Goal: Information Seeking & Learning: Learn about a topic

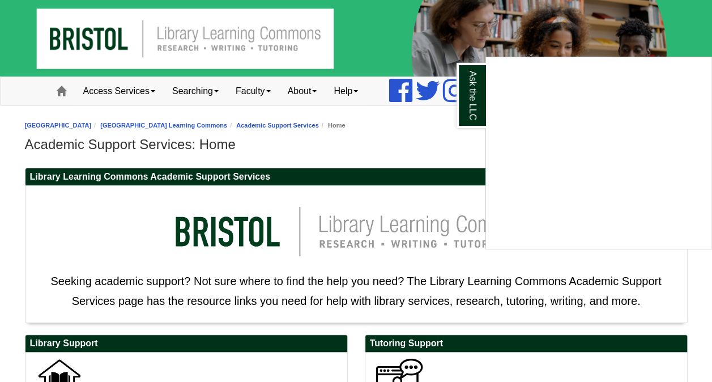
click at [424, 153] on div "Ask the LLC" at bounding box center [356, 191] width 712 height 382
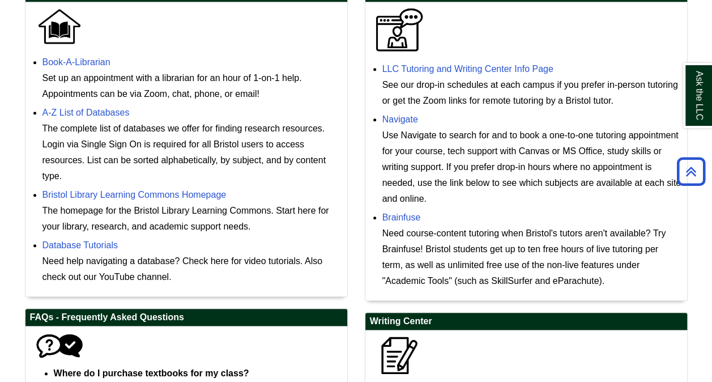
scroll to position [355, 0]
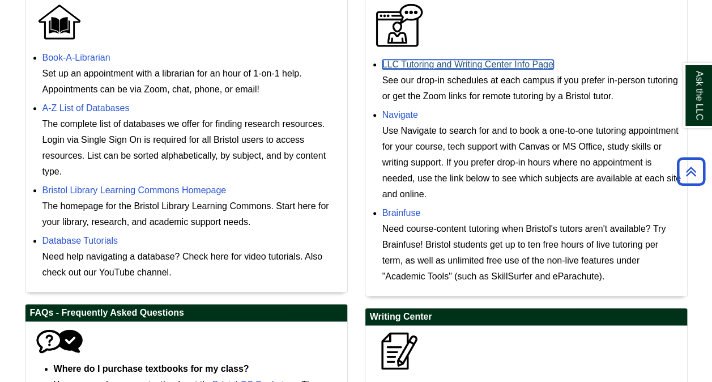
click at [527, 68] on link "LLC Tutoring and Writing Center Info Page" at bounding box center [467, 64] width 171 height 10
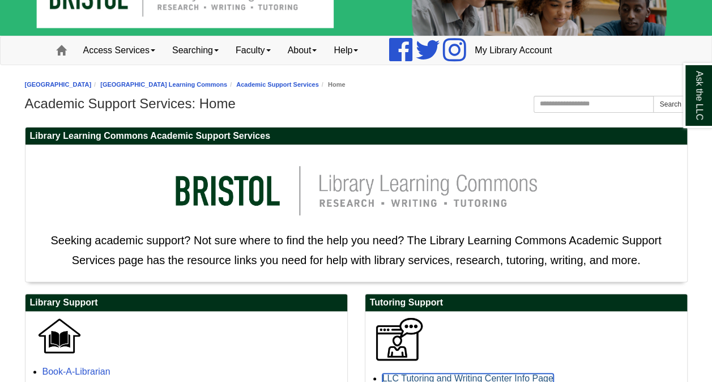
scroll to position [0, 0]
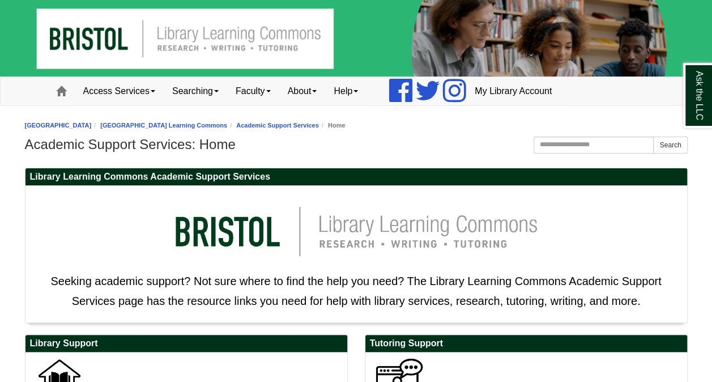
drag, startPoint x: 153, startPoint y: 93, endPoint x: 8, endPoint y: 126, distance: 149.2
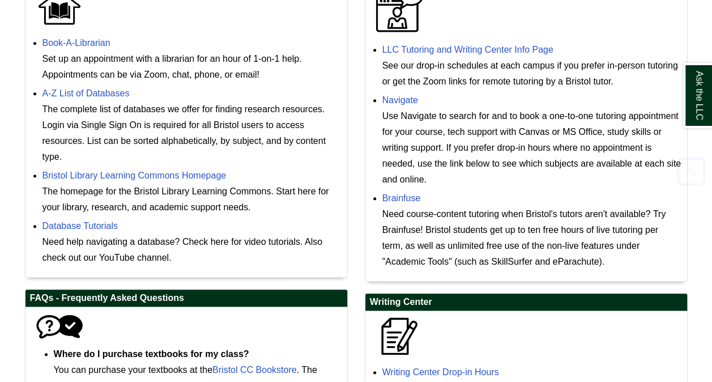
scroll to position [549, 0]
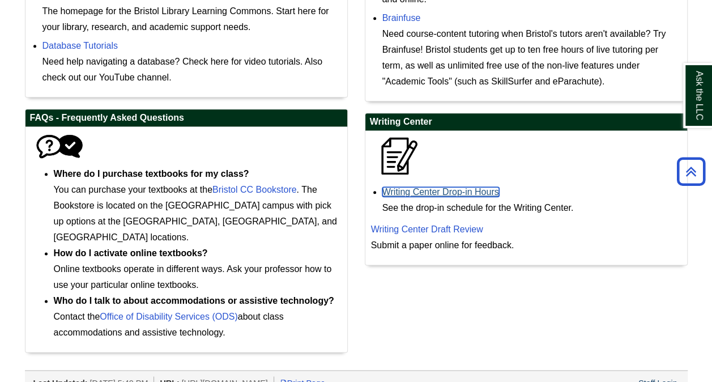
click at [450, 189] on link "Writing Center Drop-in Hours" at bounding box center [440, 192] width 117 height 10
click at [396, 15] on link "Brainfuse" at bounding box center [401, 18] width 39 height 10
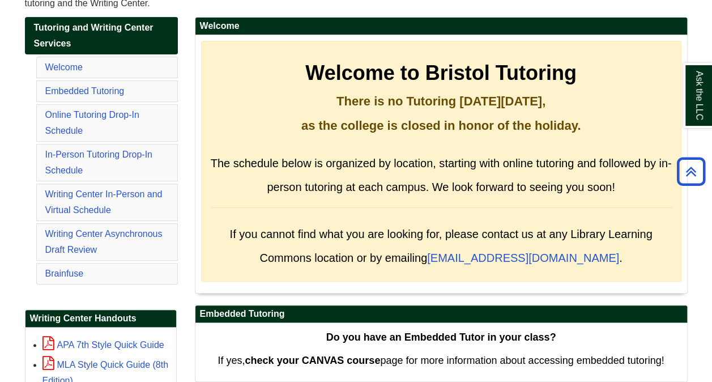
scroll to position [176, 0]
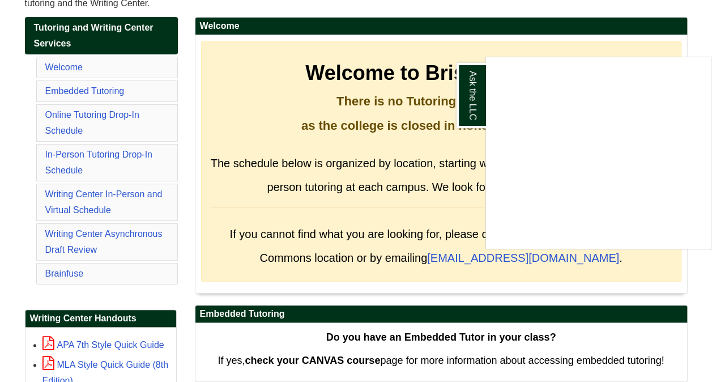
click at [416, 170] on div "Ask the LLC" at bounding box center [356, 191] width 712 height 382
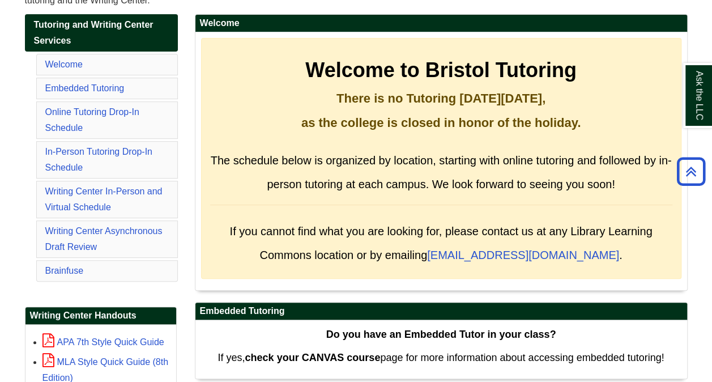
scroll to position [184, 0]
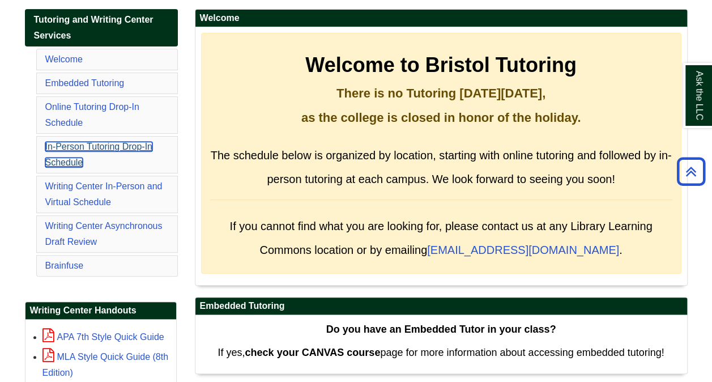
click at [94, 148] on link "In-Person Tutoring Drop-In Schedule" at bounding box center [98, 154] width 107 height 25
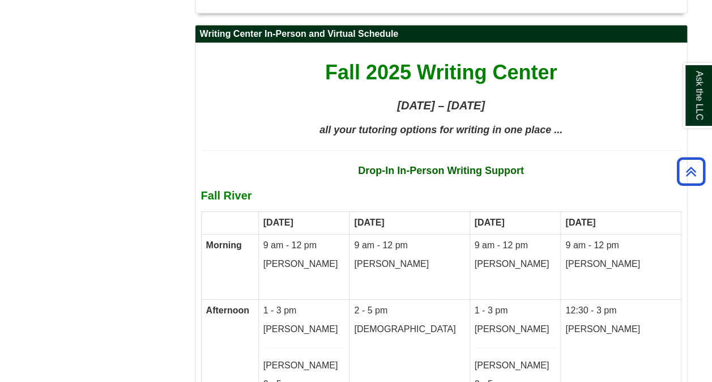
scroll to position [6110, 0]
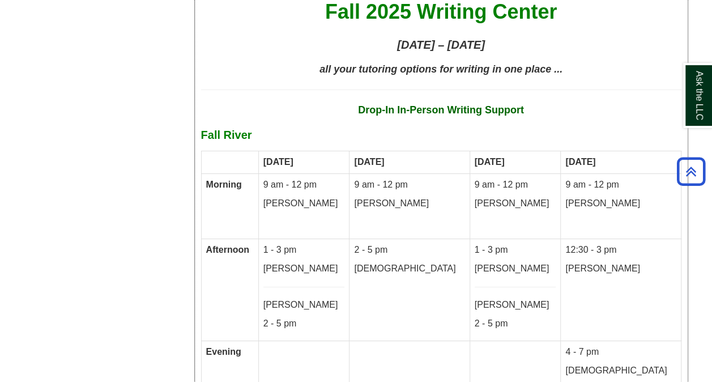
scroll to position [6167, 0]
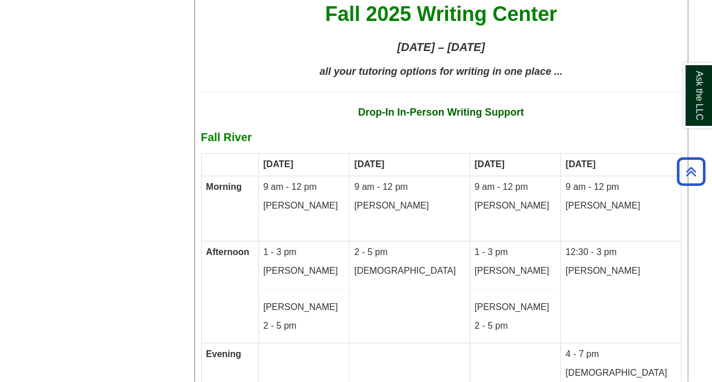
click at [611, 343] on td "4 - 7 pm [DEMOGRAPHIC_DATA]" at bounding box center [621, 366] width 120 height 47
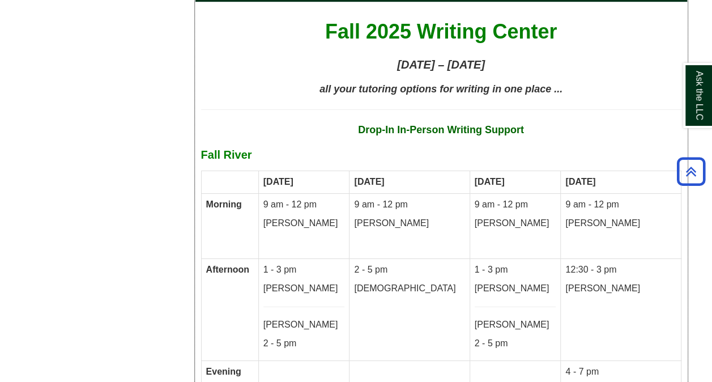
scroll to position [6151, 0]
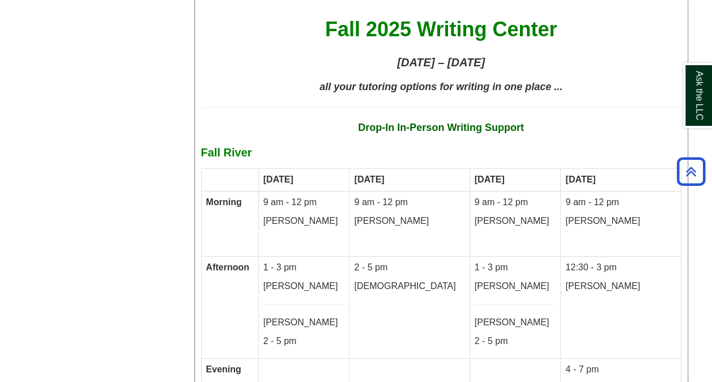
click at [529, 191] on td "9 am - 12 pm [PERSON_NAME]" at bounding box center [515, 224] width 91 height 66
click at [521, 280] on p "[PERSON_NAME]" at bounding box center [516, 286] width 82 height 13
click at [505, 335] on p "2 - 5 pm" at bounding box center [516, 341] width 82 height 13
click at [514, 316] on p "[PERSON_NAME]" at bounding box center [516, 322] width 82 height 13
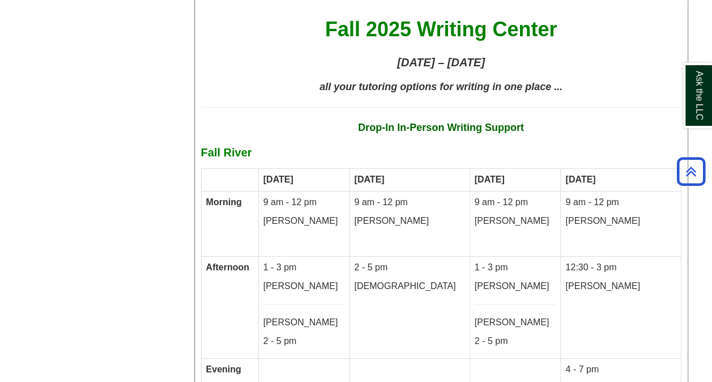
click at [513, 316] on p "[PERSON_NAME]" at bounding box center [516, 322] width 82 height 13
click at [518, 257] on td "1 - 3 pm [PERSON_NAME] [PERSON_NAME] 2 - 5 pm" at bounding box center [515, 307] width 91 height 101
click at [520, 257] on td "1 - 3 pm [PERSON_NAME] [PERSON_NAME] 2 - 5 pm" at bounding box center [515, 307] width 91 height 101
click at [626, 191] on td "9 am - 12 pm [PERSON_NAME]" at bounding box center [621, 224] width 120 height 66
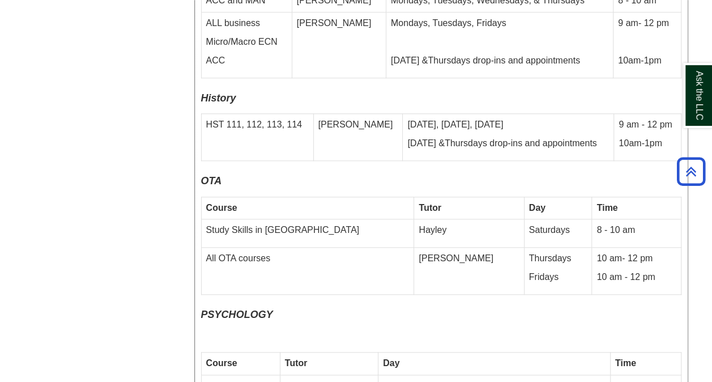
scroll to position [4763, 0]
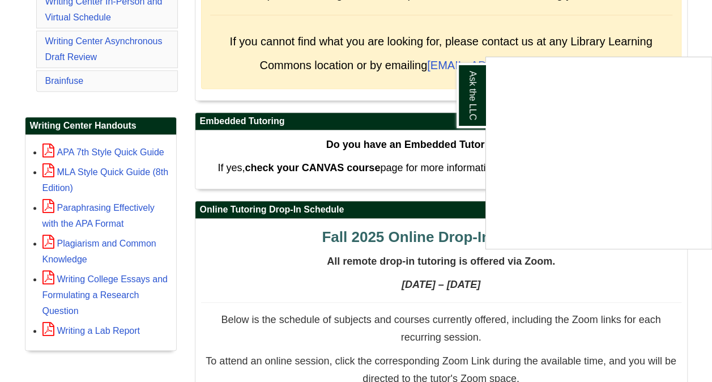
scroll to position [373, 0]
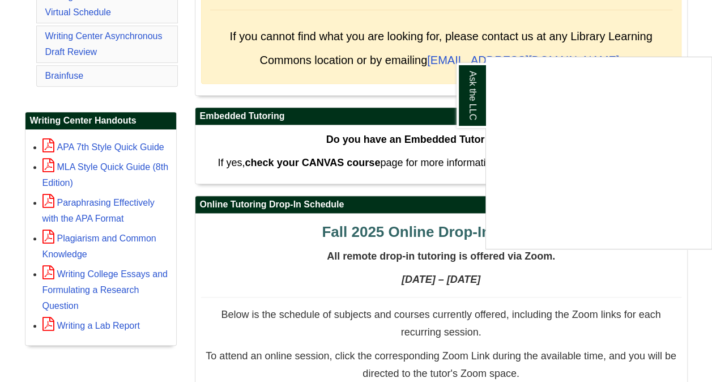
click at [615, 287] on div "Ask the LLC" at bounding box center [356, 191] width 712 height 382
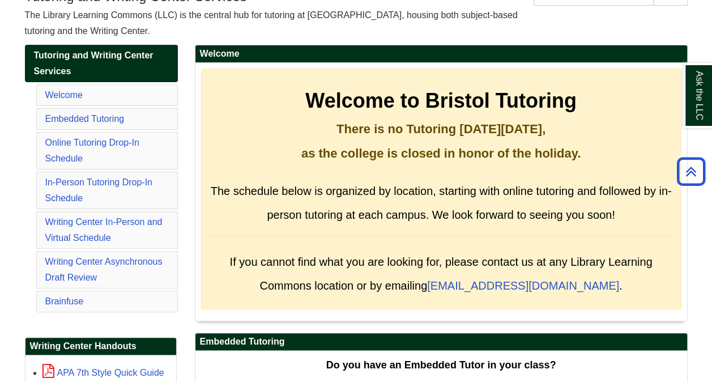
scroll to position [134, 0]
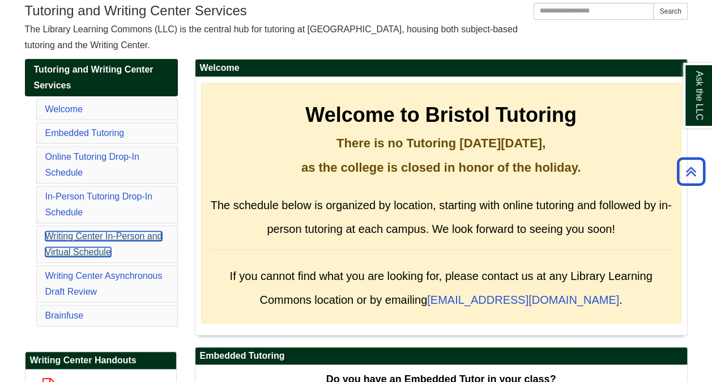
click at [76, 235] on link "Writing Center In-Person and Virtual Schedule" at bounding box center [103, 243] width 117 height 25
